Goal: Entertainment & Leisure: Consume media (video, audio)

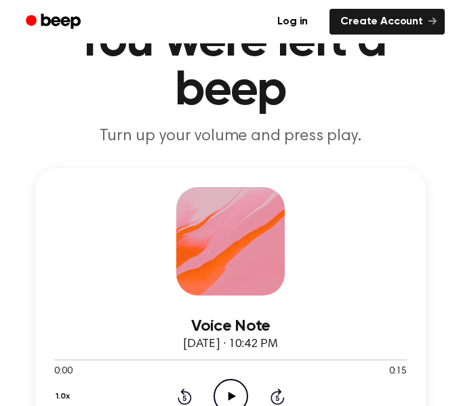
scroll to position [79, 0]
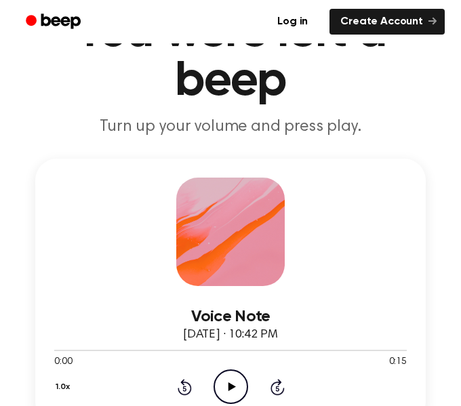
click at [219, 385] on icon "Play Audio" at bounding box center [230, 386] width 35 height 35
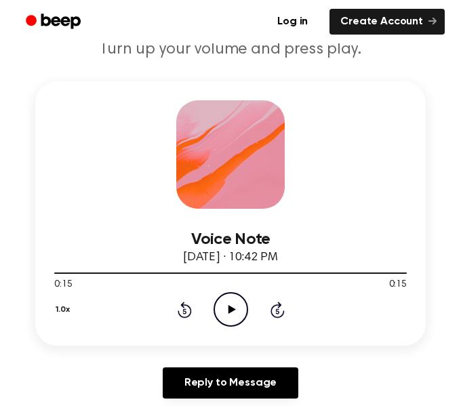
scroll to position [160, 0]
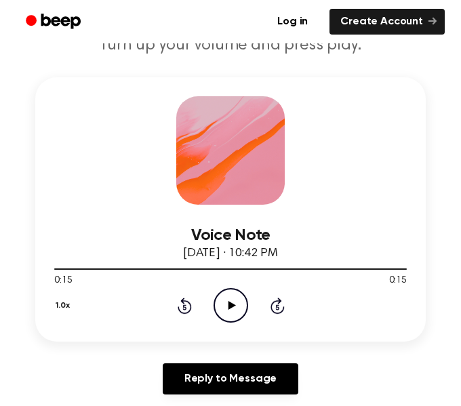
click at [218, 308] on icon "Play Audio" at bounding box center [230, 305] width 35 height 35
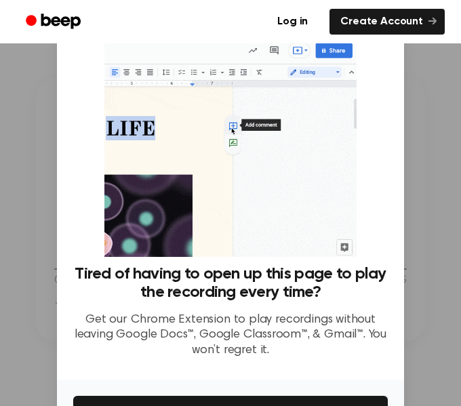
click at [415, 65] on div at bounding box center [230, 203] width 461 height 406
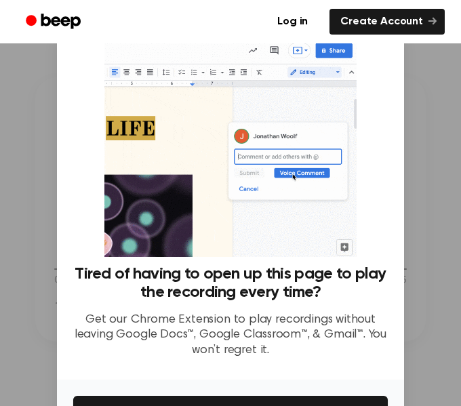
click at [415, 65] on div at bounding box center [230, 203] width 461 height 406
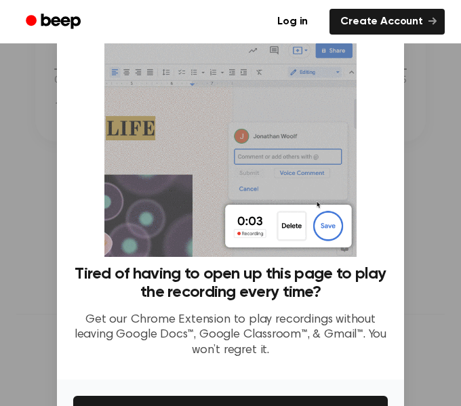
scroll to position [87, 0]
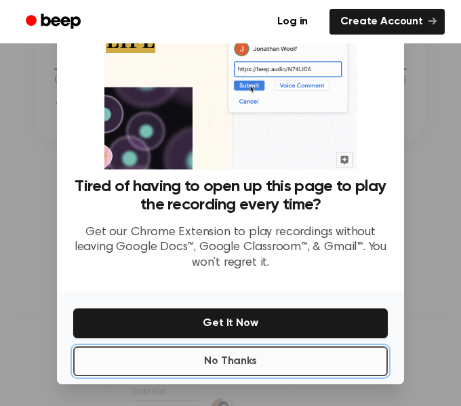
click at [307, 368] on button "No Thanks" at bounding box center [230, 361] width 314 height 30
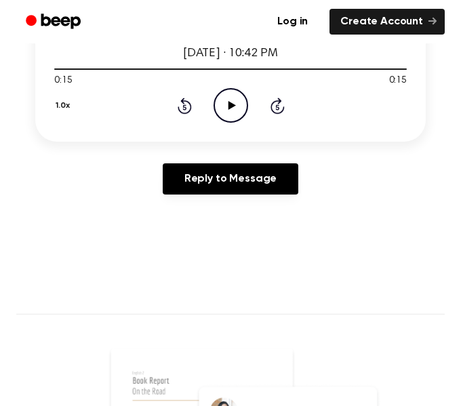
click at [257, 200] on div "Reply to Message" at bounding box center [230, 184] width 390 height 42
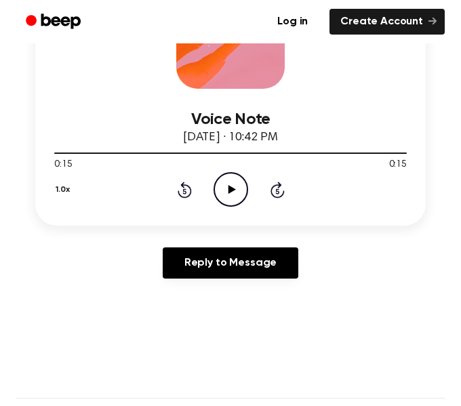
scroll to position [270, 0]
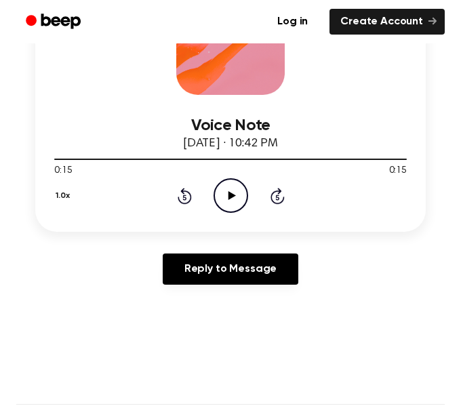
click at [233, 195] on icon at bounding box center [231, 195] width 7 height 9
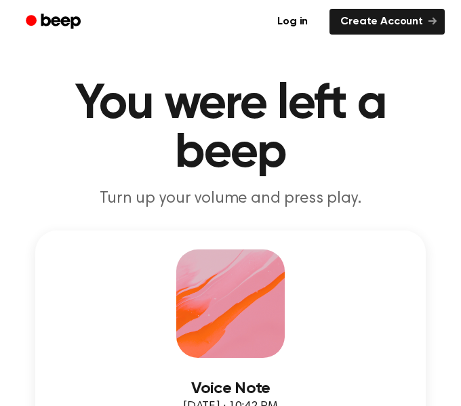
scroll to position [0, 0]
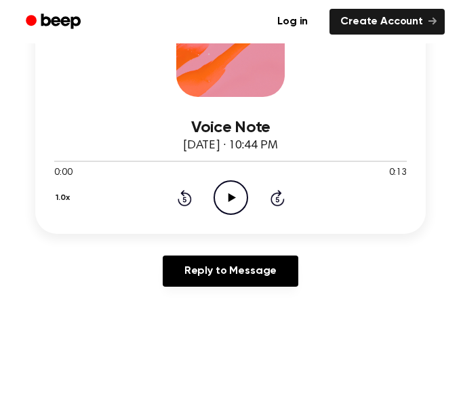
scroll to position [269, 0]
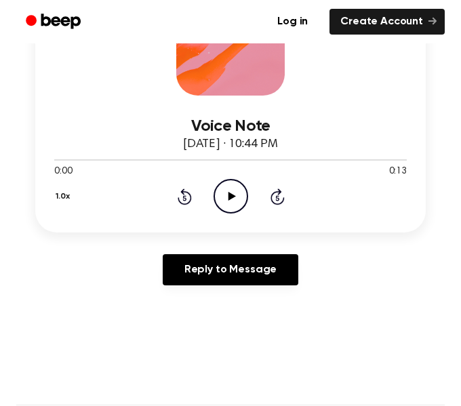
click at [234, 187] on icon "Play Audio" at bounding box center [230, 196] width 35 height 35
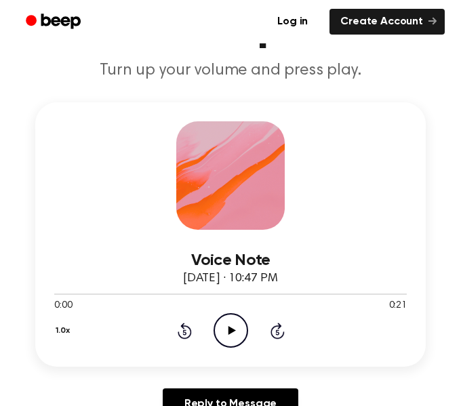
scroll to position [160, 0]
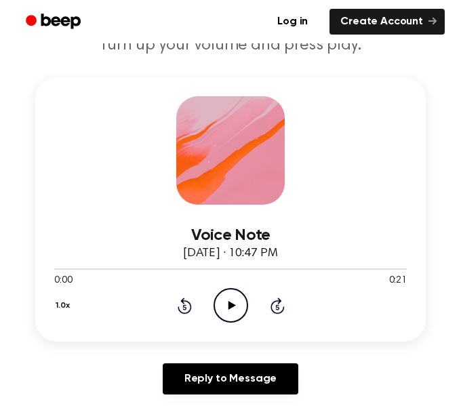
click at [221, 297] on icon "Play Audio" at bounding box center [230, 305] width 35 height 35
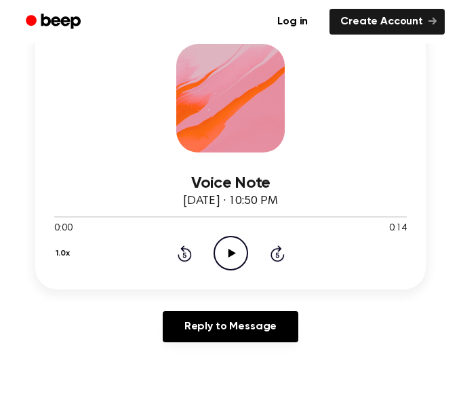
scroll to position [214, 0]
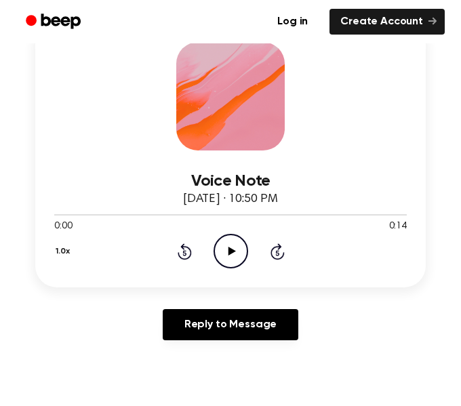
click at [232, 257] on icon "Play Audio" at bounding box center [230, 251] width 35 height 35
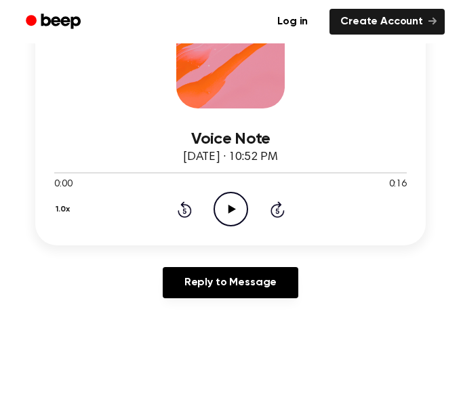
scroll to position [258, 0]
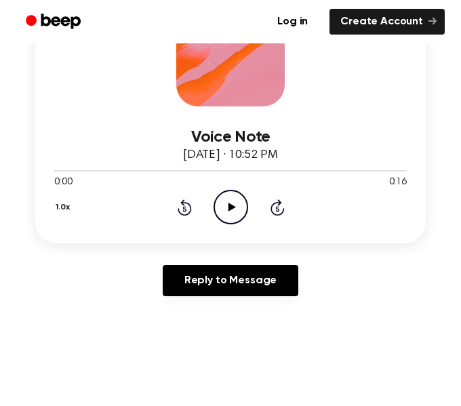
click at [219, 206] on icon "Play Audio" at bounding box center [230, 207] width 35 height 35
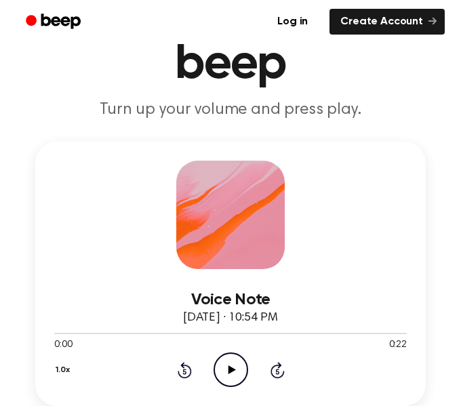
scroll to position [95, 0]
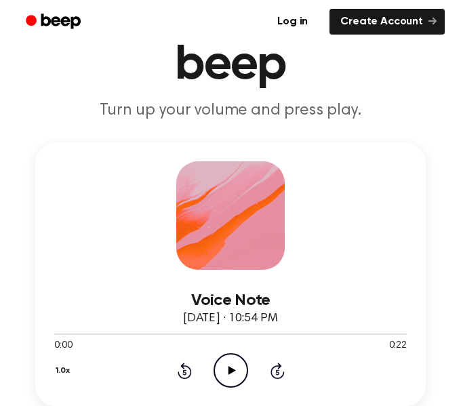
click at [230, 364] on icon "Play Audio" at bounding box center [230, 370] width 35 height 35
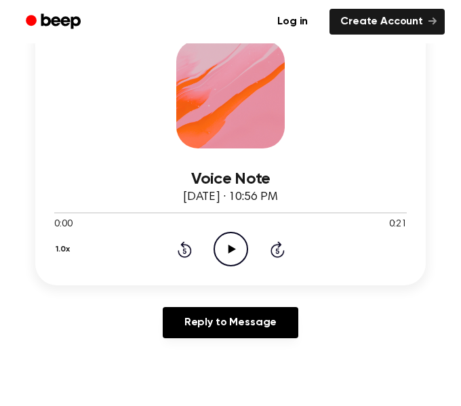
scroll to position [230, 0]
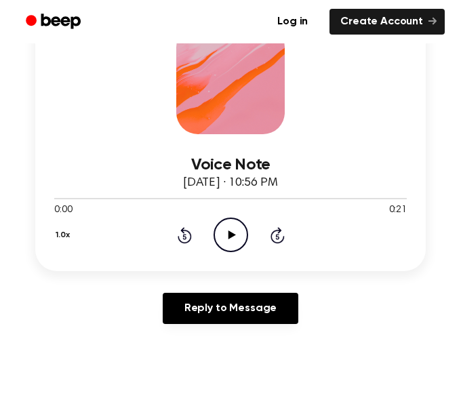
click at [230, 236] on icon at bounding box center [231, 234] width 7 height 9
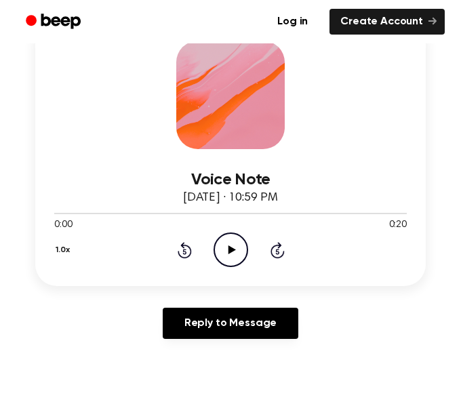
scroll to position [216, 0]
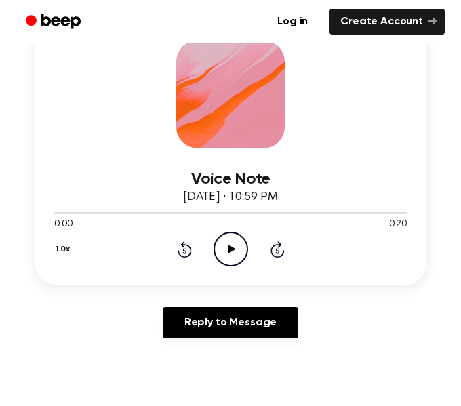
click at [213, 240] on icon "Play Audio" at bounding box center [230, 249] width 35 height 35
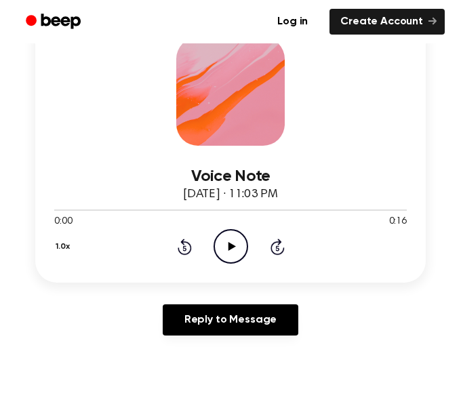
scroll to position [221, 0]
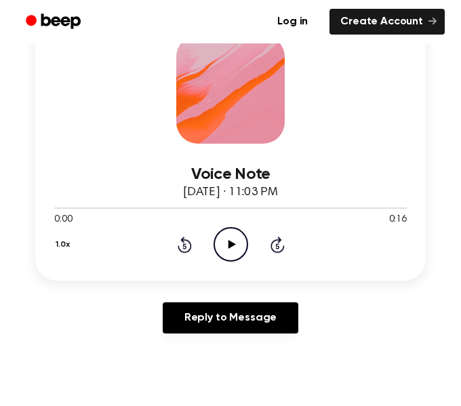
click at [235, 250] on icon "Play Audio" at bounding box center [230, 244] width 35 height 35
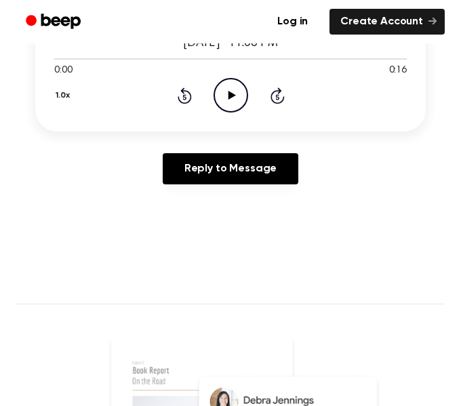
scroll to position [377, 0]
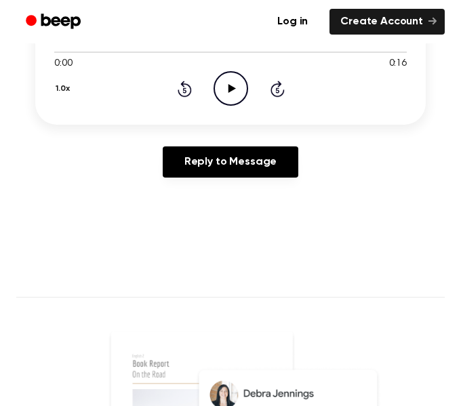
click at [225, 93] on icon "Play Audio" at bounding box center [230, 88] width 35 height 35
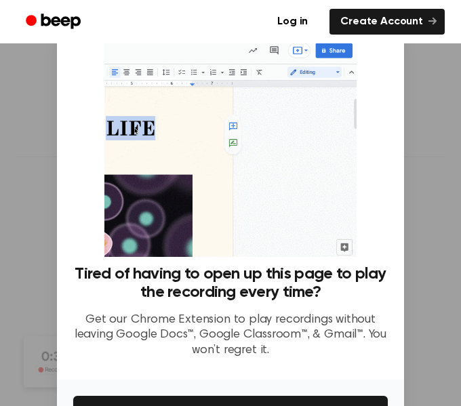
scroll to position [87, 0]
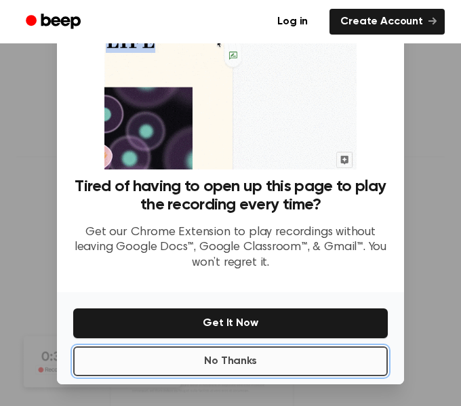
click at [271, 359] on button "No Thanks" at bounding box center [230, 361] width 314 height 30
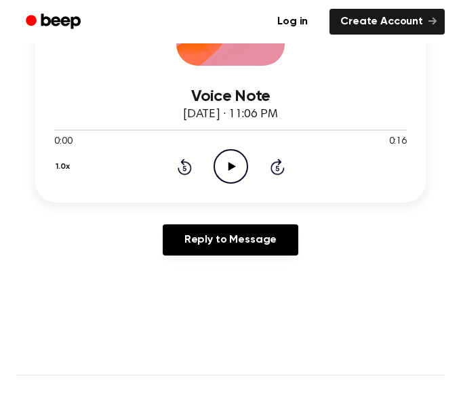
scroll to position [298, 0]
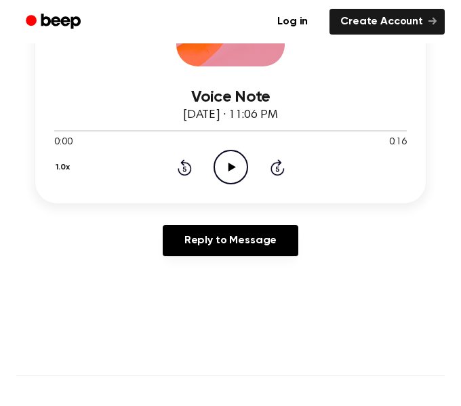
click at [233, 168] on icon at bounding box center [231, 167] width 7 height 9
